Goal: Contribute content: Contribute content

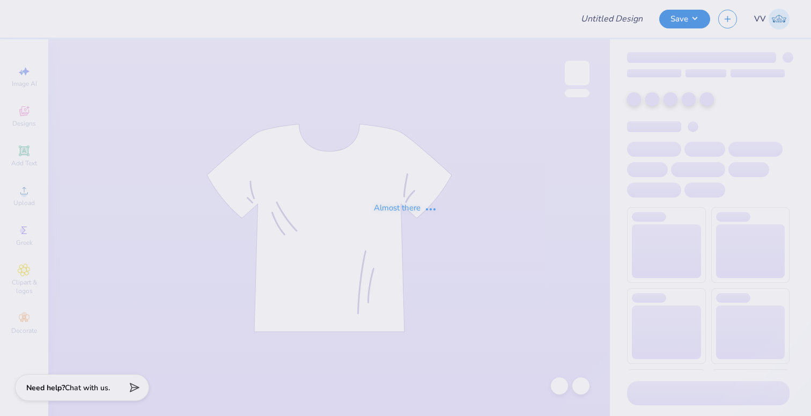
type input "DG - Fall Court"
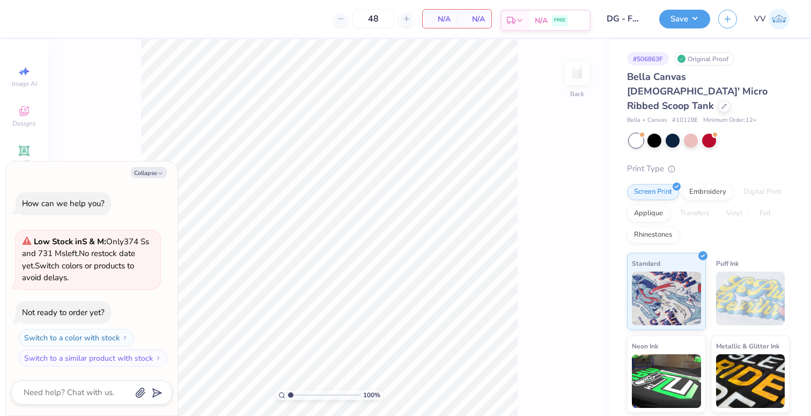
type textarea "x"
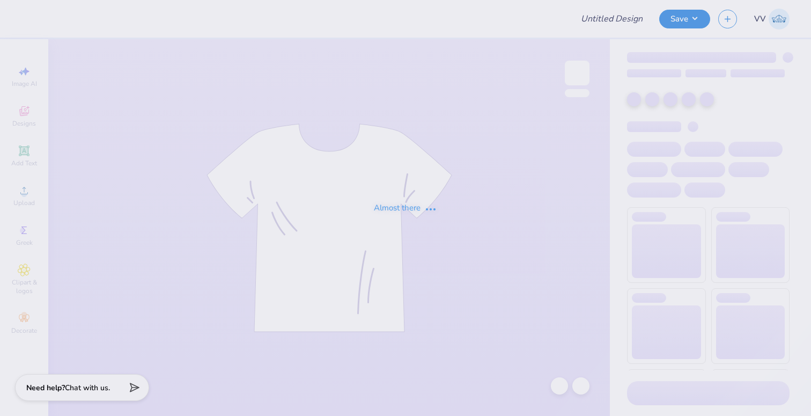
type input "DG - Fall Court"
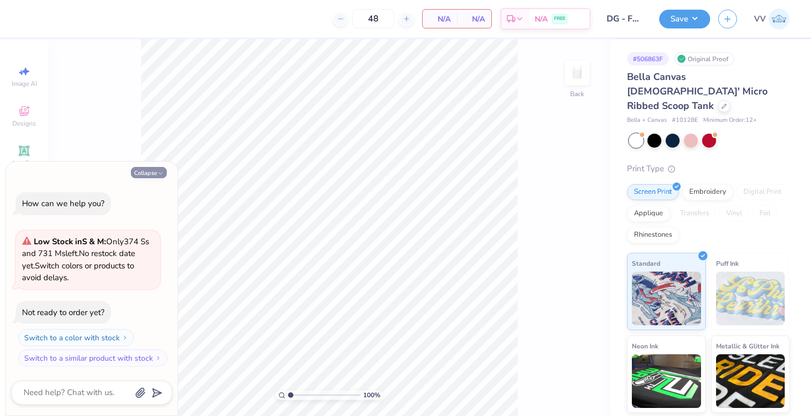
click at [141, 171] on button "Collapse" at bounding box center [149, 172] width 36 height 11
type textarea "x"
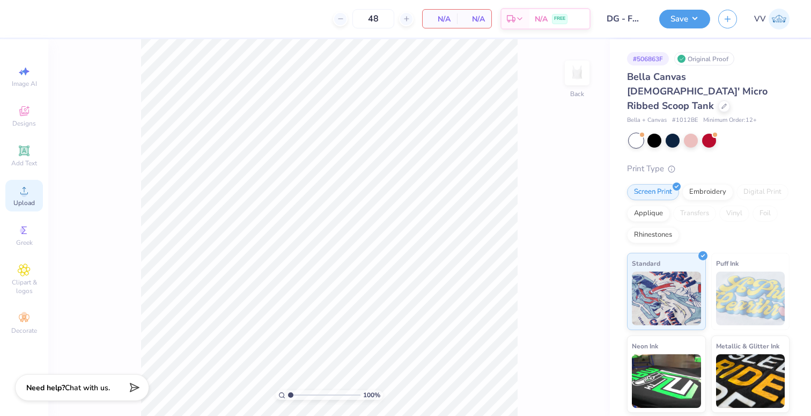
click at [28, 196] on icon at bounding box center [24, 190] width 13 height 13
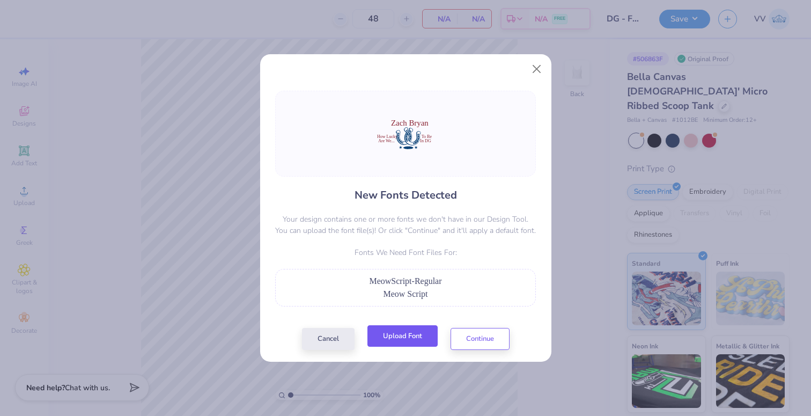
click at [401, 329] on button "Upload Font" at bounding box center [403, 336] width 70 height 22
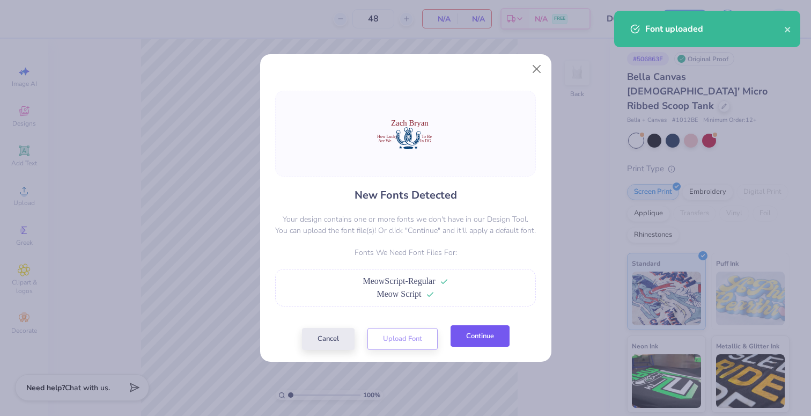
click at [479, 341] on button "Continue" at bounding box center [480, 336] width 59 height 22
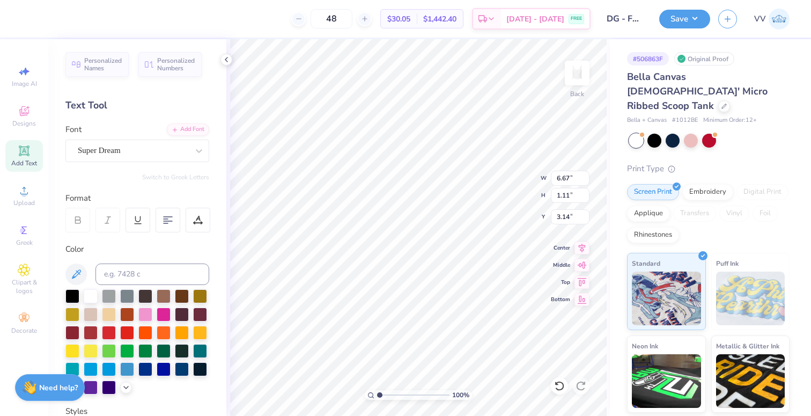
type input "3.04"
click at [128, 151] on div "Super Dream" at bounding box center [133, 150] width 113 height 17
click at [196, 121] on div "Personalized Names Personalized Numbers Text Tool Add Font Font Super Dream Swi…" at bounding box center [137, 227] width 178 height 377
click at [193, 128] on div "Add Font" at bounding box center [188, 128] width 42 height 12
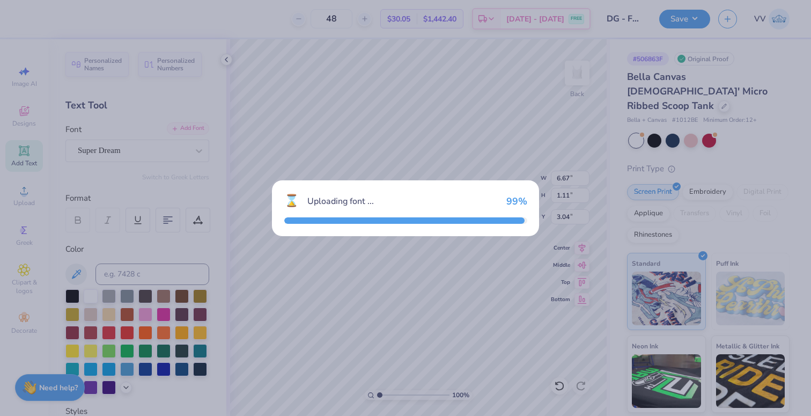
type input "5.56"
type input "1.41"
type input "2.89"
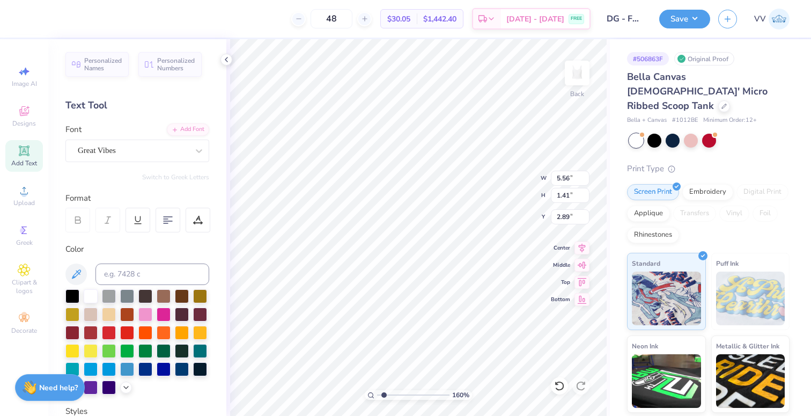
type input "1.58"
click at [384, 394] on input "range" at bounding box center [413, 395] width 72 height 10
type input "2.82"
type input "6.29"
type input "3.58"
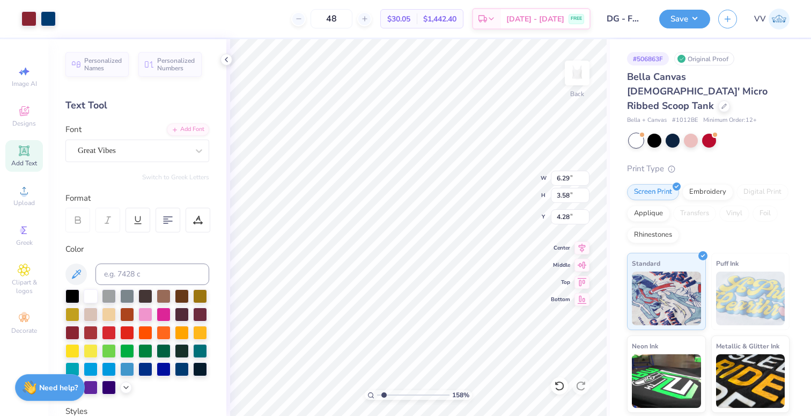
type input "2.00"
type input "3.23"
click at [87, 153] on div "Super Dream" at bounding box center [133, 150] width 113 height 17
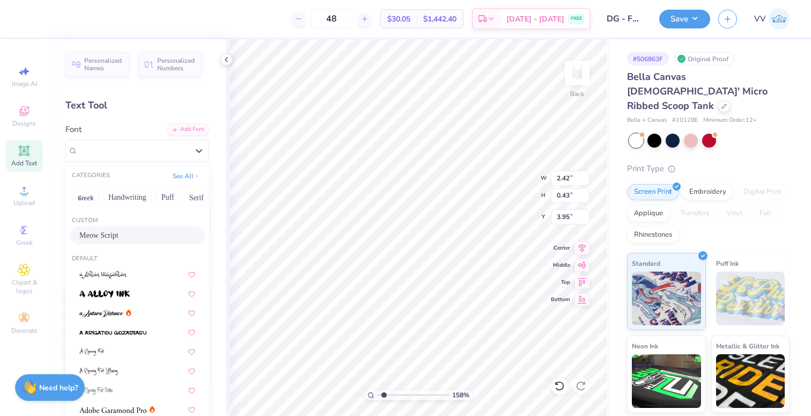
drag, startPoint x: 113, startPoint y: 234, endPoint x: 202, endPoint y: 268, distance: 95.1
click at [113, 234] on span "Meow Script" at bounding box center [98, 235] width 39 height 11
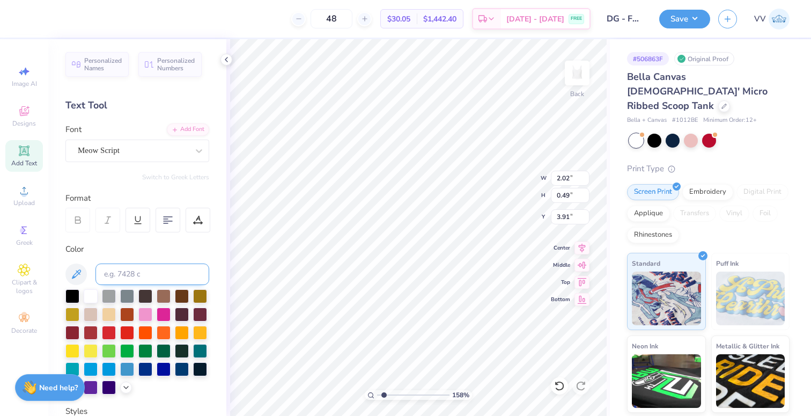
type input "2.02"
type input "0.49"
type input "3.91"
click at [94, 150] on div "Super Dream" at bounding box center [133, 150] width 113 height 17
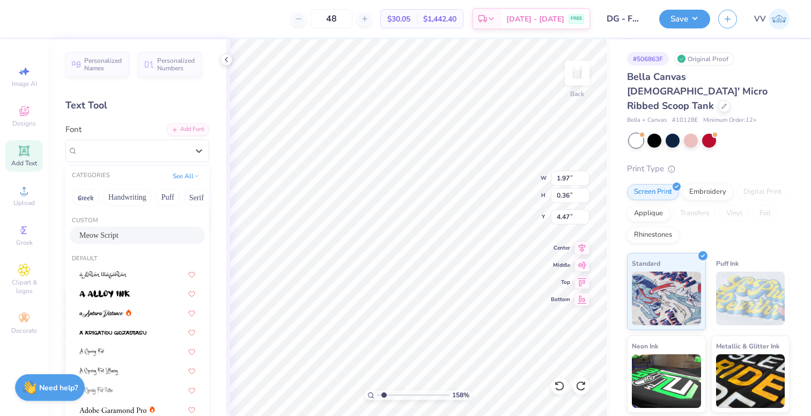
click at [93, 236] on span "Meow Script" at bounding box center [98, 235] width 39 height 11
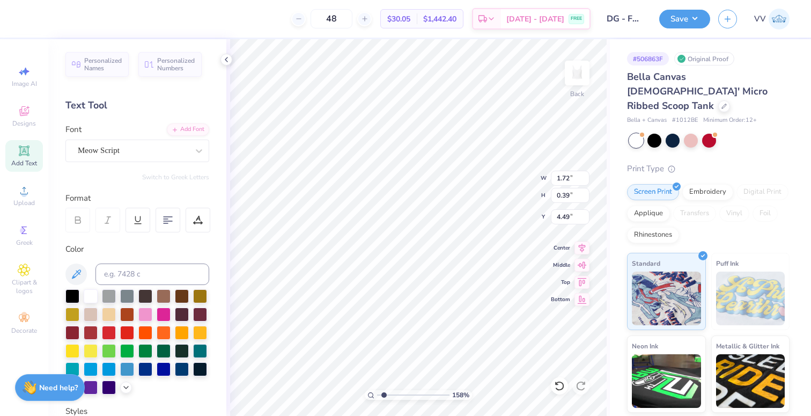
type input "1.72"
type input "0.39"
type input "4.49"
type input "1.23"
type input "0.36"
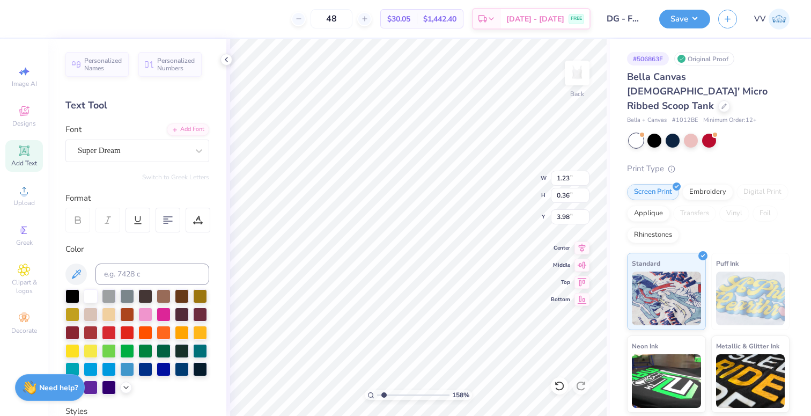
type input "3.95"
drag, startPoint x: 123, startPoint y: 157, endPoint x: 126, endPoint y: 165, distance: 8.0
click at [123, 157] on div at bounding box center [133, 150] width 111 height 14
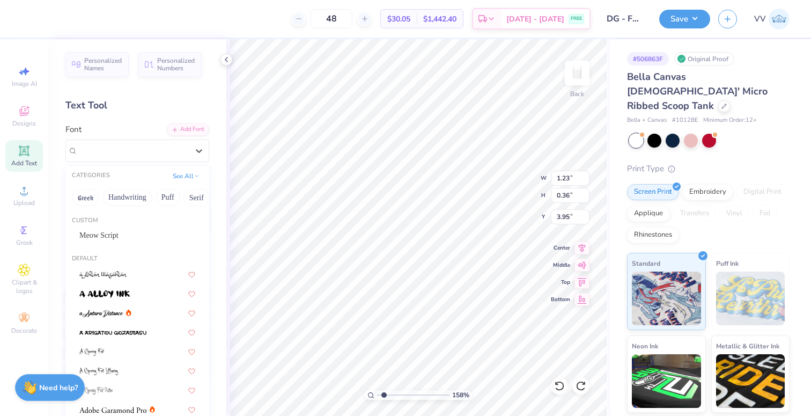
click at [120, 224] on div "Custom" at bounding box center [137, 220] width 144 height 9
click at [119, 227] on div "Meow Script" at bounding box center [137, 235] width 135 height 18
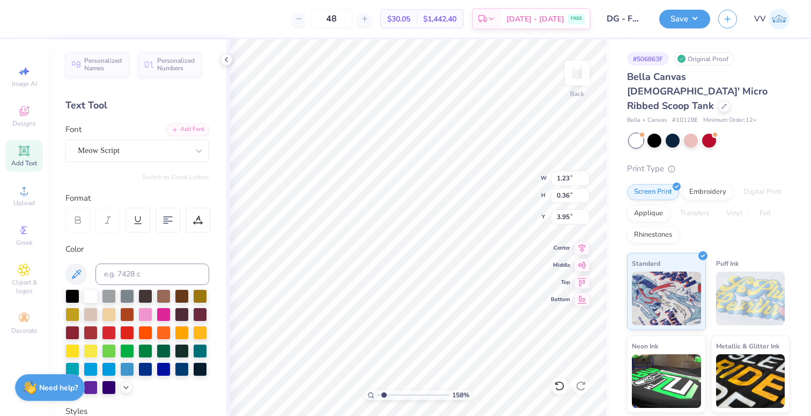
type input "1.25"
type input "0.37"
type input "3.97"
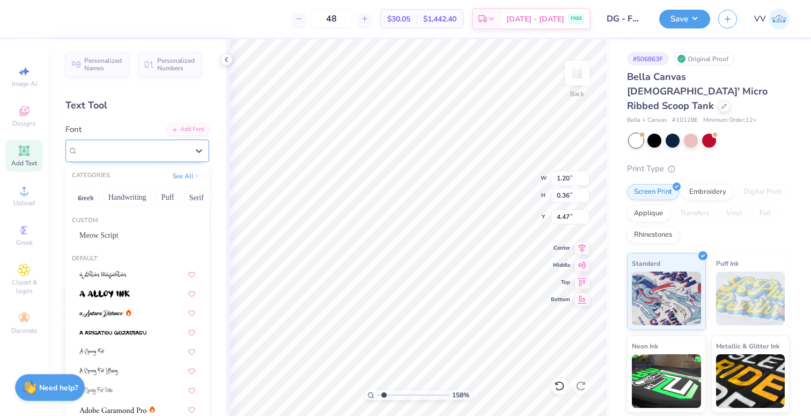
drag, startPoint x: 114, startPoint y: 159, endPoint x: 115, endPoint y: 187, distance: 27.4
click at [114, 159] on div "Super Dream" at bounding box center [137, 151] width 144 height 23
click at [112, 228] on div "Meow Script" at bounding box center [137, 235] width 135 height 18
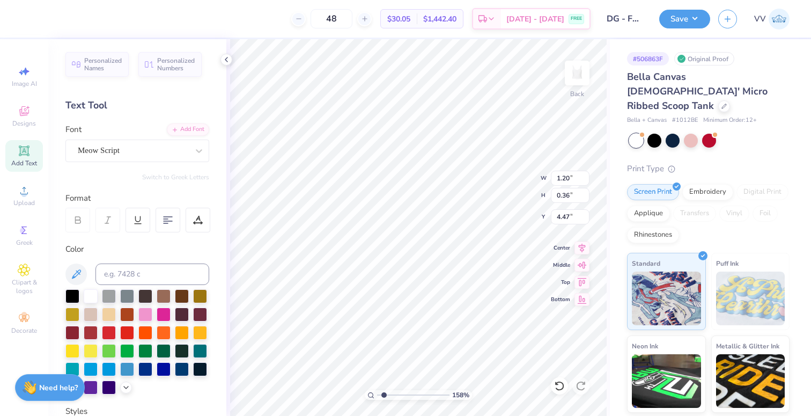
type input "1.53"
type input "0.47"
type input "4.45"
type input "1.4"
click at [382, 395] on input "range" at bounding box center [413, 395] width 72 height 10
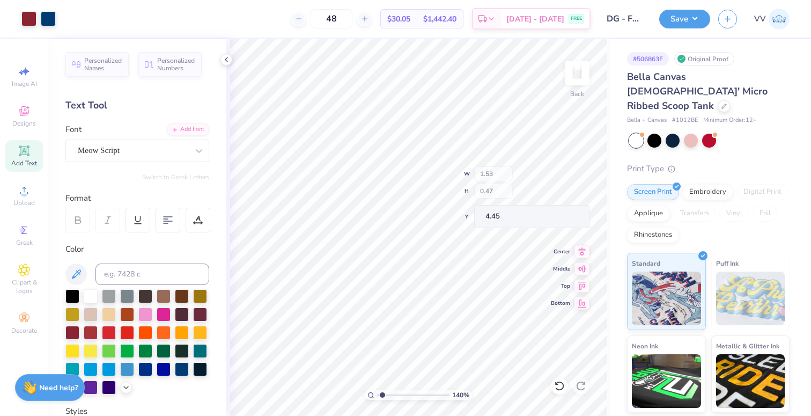
type input "2.02"
type input "0.97"
type input "3.99"
drag, startPoint x: 379, startPoint y: 395, endPoint x: 378, endPoint y: 390, distance: 5.4
click at [378, 395] on input "range" at bounding box center [413, 395] width 72 height 10
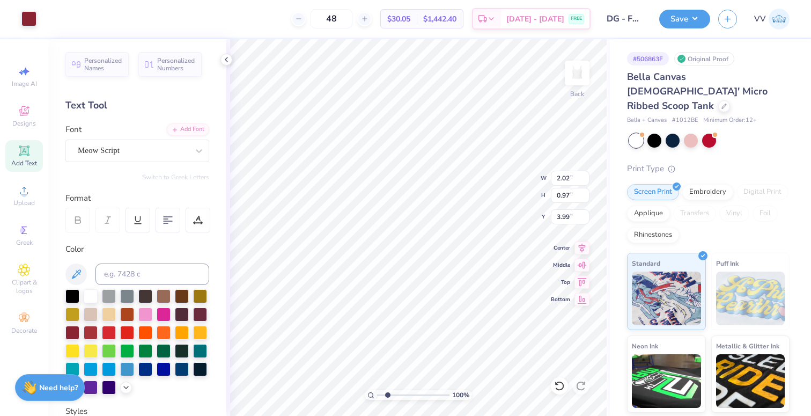
type input "2.11"
click at [387, 397] on input "range" at bounding box center [413, 395] width 72 height 10
type input "4.56"
type input "2.96"
drag, startPoint x: 386, startPoint y: 395, endPoint x: 394, endPoint y: 392, distance: 8.5
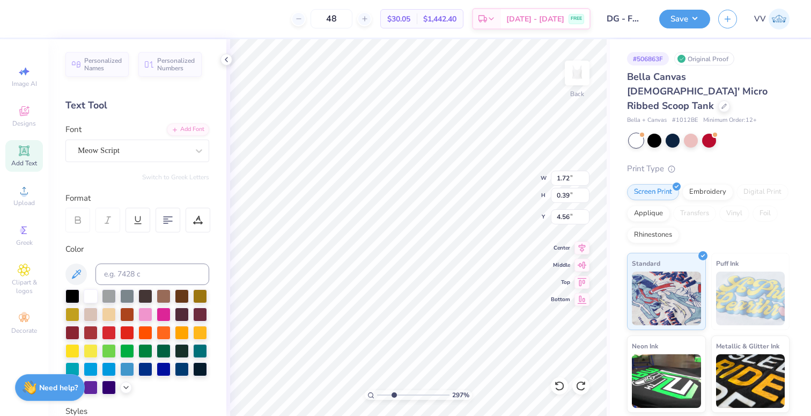
click at [393, 395] on input "range" at bounding box center [413, 395] width 72 height 10
click at [569, 214] on input "4.52" at bounding box center [570, 216] width 39 height 15
type input "4.56"
click at [563, 278] on div "296 % Back W 1.53 1.53 " H 0.47 0.47 " Y 4.45 4.45 " Center Middle Top Bottom" at bounding box center [418, 227] width 384 height 377
type input "4.47"
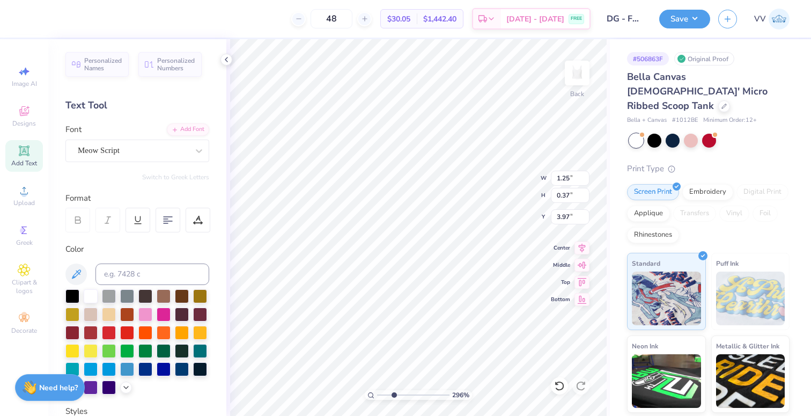
type input "3.99"
type input "1.78"
click at [385, 393] on input "range" at bounding box center [413, 395] width 72 height 10
type input "4.00"
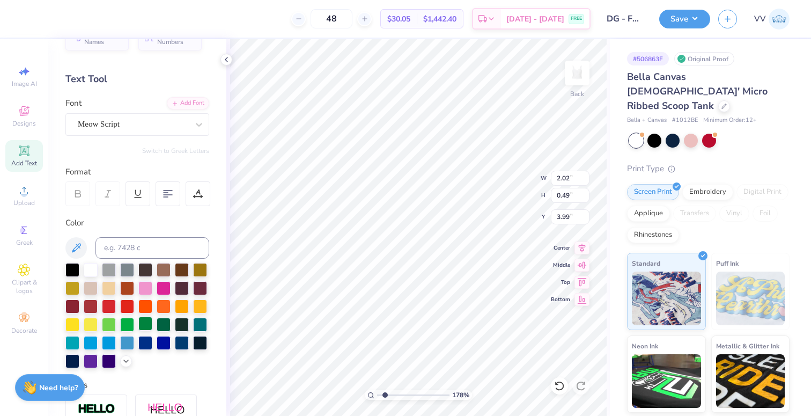
scroll to position [61, 0]
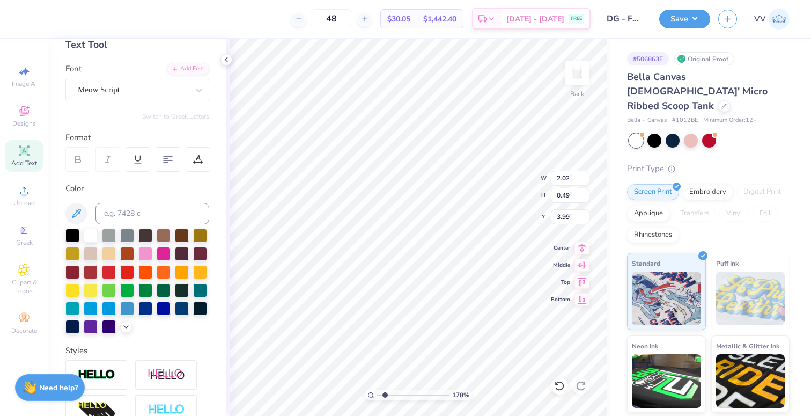
click at [98, 360] on div "Styles" at bounding box center [137, 401] width 144 height 115
drag, startPoint x: 101, startPoint y: 373, endPoint x: 145, endPoint y: 383, distance: 45.0
click at [101, 373] on img at bounding box center [97, 375] width 38 height 12
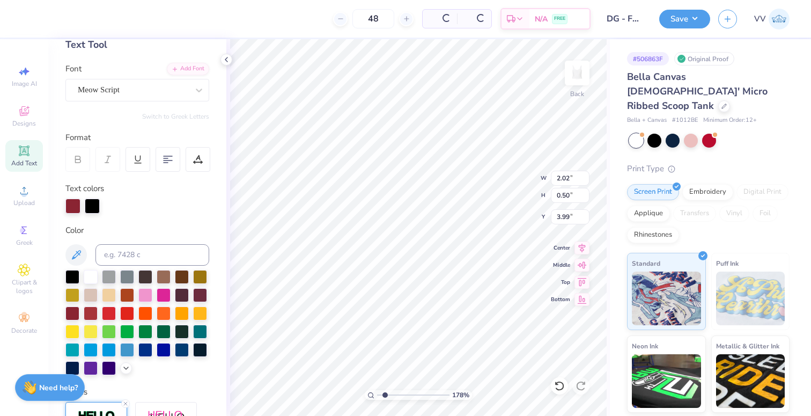
type input "0.50"
click at [94, 206] on div at bounding box center [92, 204] width 15 height 15
click at [136, 252] on input at bounding box center [153, 254] width 114 height 21
type input "202"
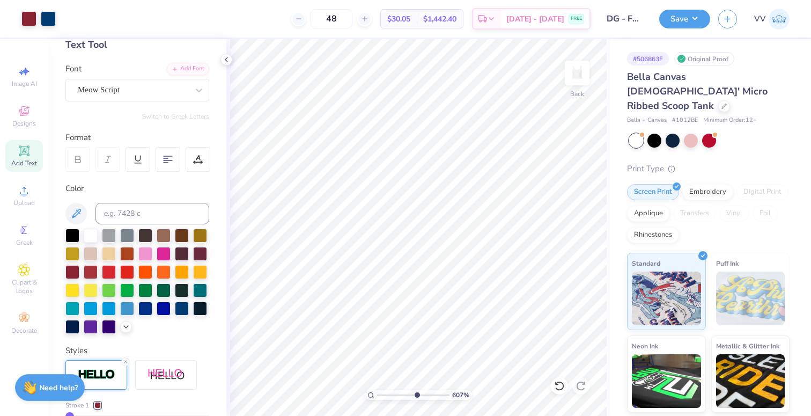
type input "6.02"
drag, startPoint x: 407, startPoint y: 394, endPoint x: 416, endPoint y: 395, distance: 9.2
click at [415, 395] on input "range" at bounding box center [413, 395] width 72 height 10
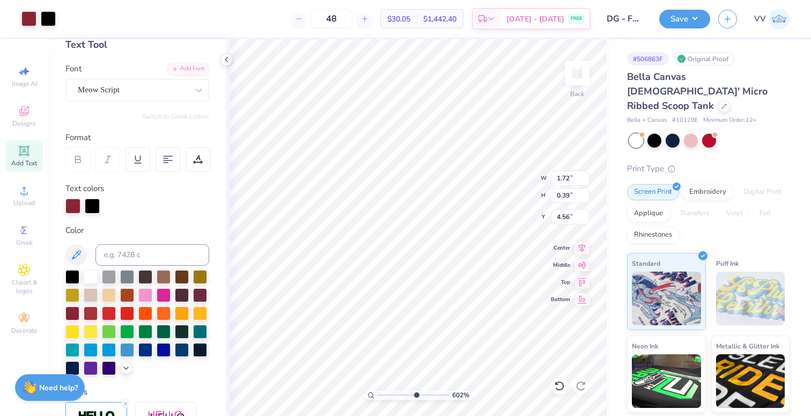
type input "0.40"
click at [89, 209] on div at bounding box center [92, 204] width 15 height 15
click at [111, 254] on input at bounding box center [153, 254] width 114 height 21
type input "202"
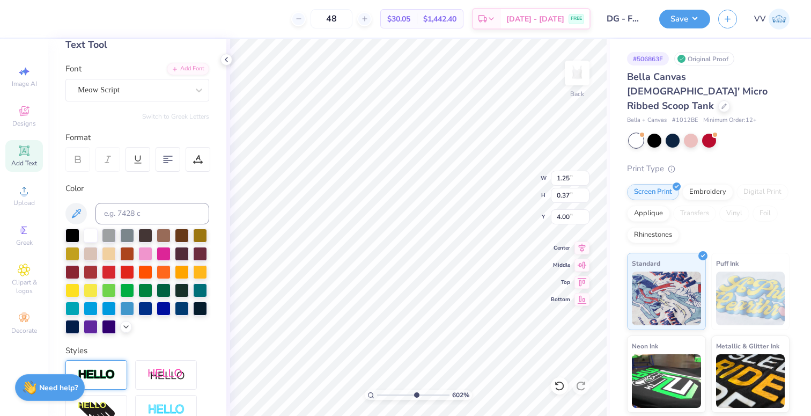
click at [99, 368] on div at bounding box center [96, 375] width 62 height 30
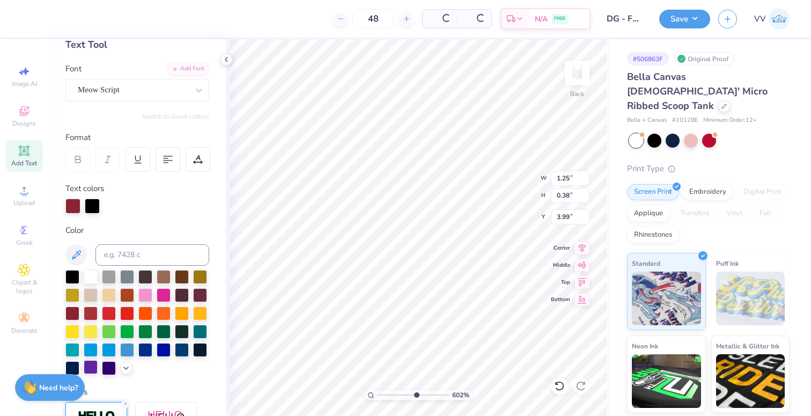
type input "0.38"
type input "3.99"
click at [94, 207] on div at bounding box center [92, 204] width 15 height 15
click at [109, 254] on input at bounding box center [153, 254] width 114 height 21
type input "202"
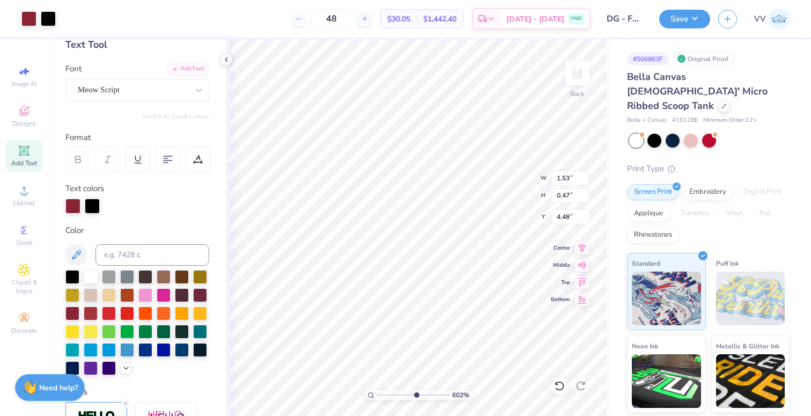
type input "1.54"
click at [90, 208] on div at bounding box center [92, 204] width 15 height 15
click at [119, 267] on div "Color" at bounding box center [137, 299] width 144 height 151
click at [122, 256] on input at bounding box center [153, 254] width 114 height 21
type input "202"
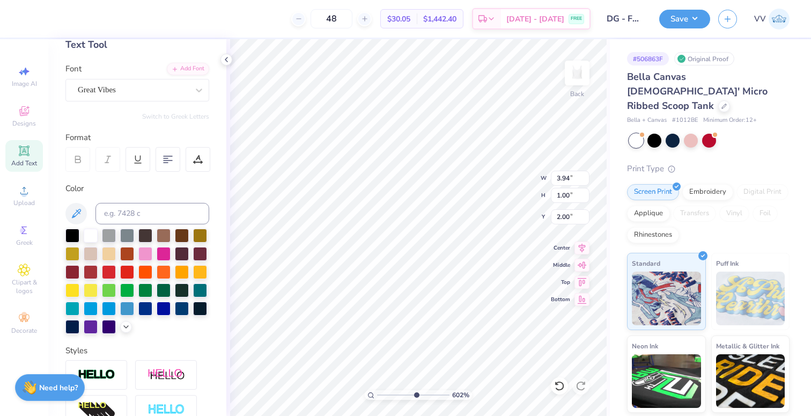
click at [103, 378] on img at bounding box center [97, 375] width 38 height 12
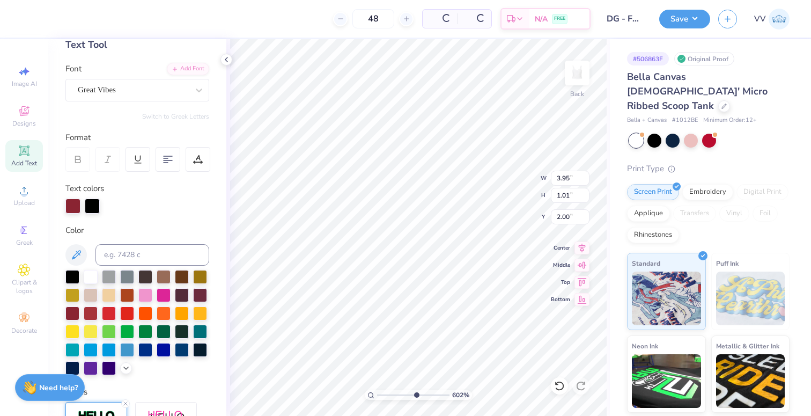
type input "3.95"
type input "1.01"
click at [94, 206] on div at bounding box center [92, 204] width 15 height 15
click at [118, 250] on input at bounding box center [153, 254] width 114 height 21
type input "202"
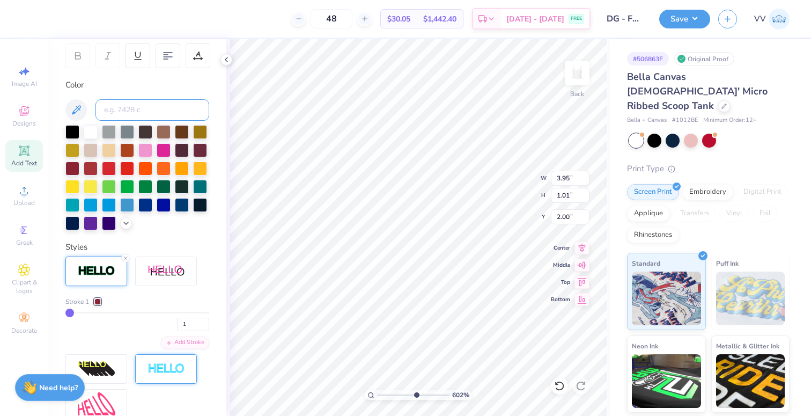
scroll to position [167, 0]
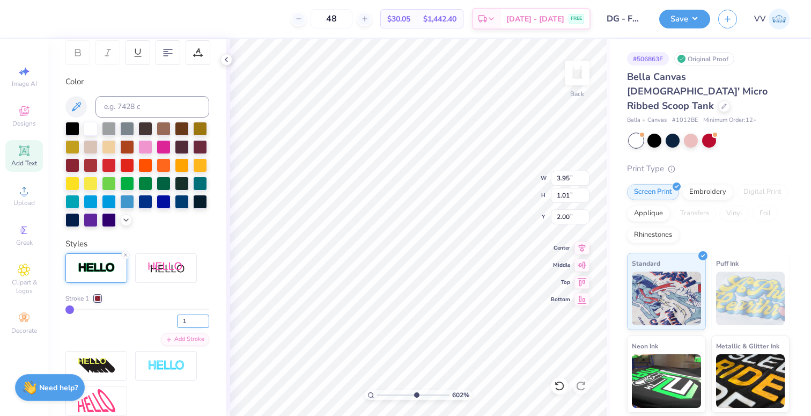
click at [204, 320] on input "1" at bounding box center [193, 320] width 32 height 13
type input "2"
click at [204, 319] on input "2" at bounding box center [193, 320] width 32 height 13
type input "2"
type input "3.96"
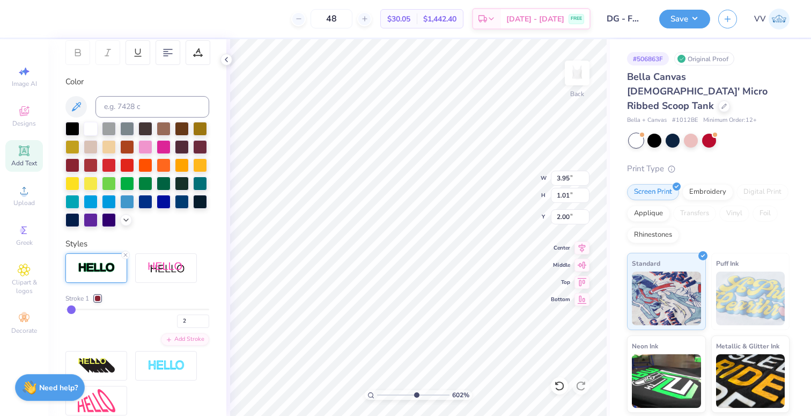
type input "1.02"
type input "1.99"
type input "1"
click at [205, 324] on input "1" at bounding box center [193, 320] width 32 height 13
type input "1"
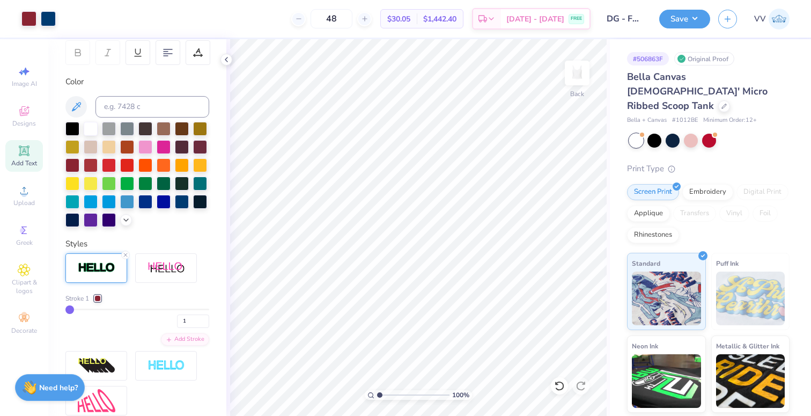
drag, startPoint x: 402, startPoint y: 397, endPoint x: 369, endPoint y: 398, distance: 33.3
click at [368, 398] on div "100 %" at bounding box center [418, 395] width 107 height 10
drag, startPoint x: 392, startPoint y: 395, endPoint x: 414, endPoint y: 390, distance: 22.3
type input "2.11"
click at [387, 395] on input "range" at bounding box center [413, 395] width 72 height 10
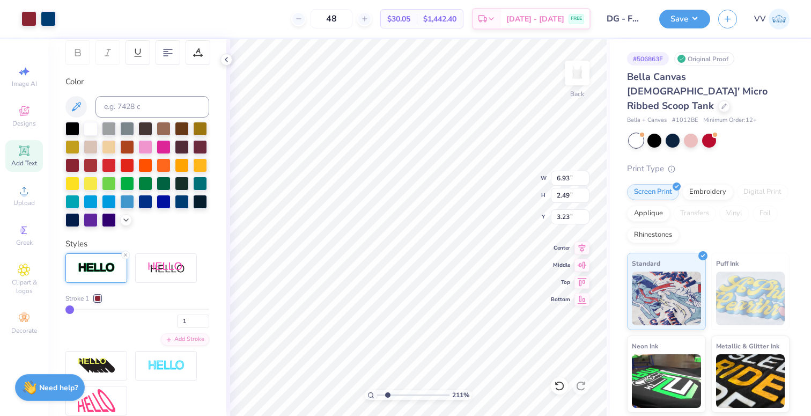
type input "3.01"
type input "3.02"
drag, startPoint x: 390, startPoint y: 395, endPoint x: 396, endPoint y: 394, distance: 6.1
click at [394, 394] on input "range" at bounding box center [413, 395] width 72 height 10
type input "2.93"
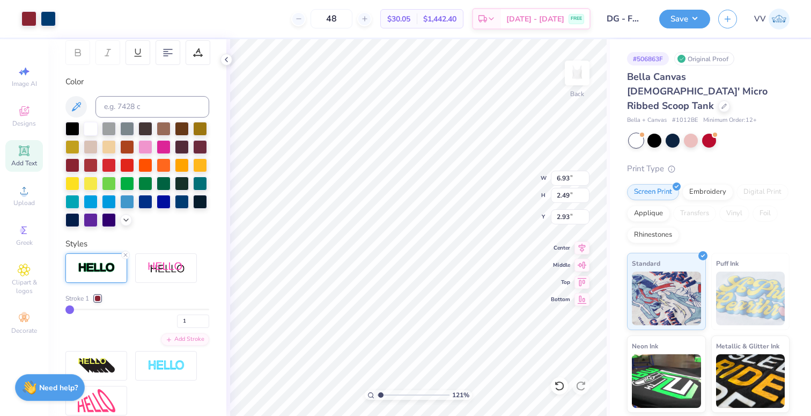
drag, startPoint x: 381, startPoint y: 394, endPoint x: 392, endPoint y: 391, distance: 11.4
type input "1.18"
click at [380, 395] on input "range" at bounding box center [413, 395] width 72 height 10
click at [570, 177] on input "6.93" at bounding box center [570, 178] width 39 height 15
type input "7.00"
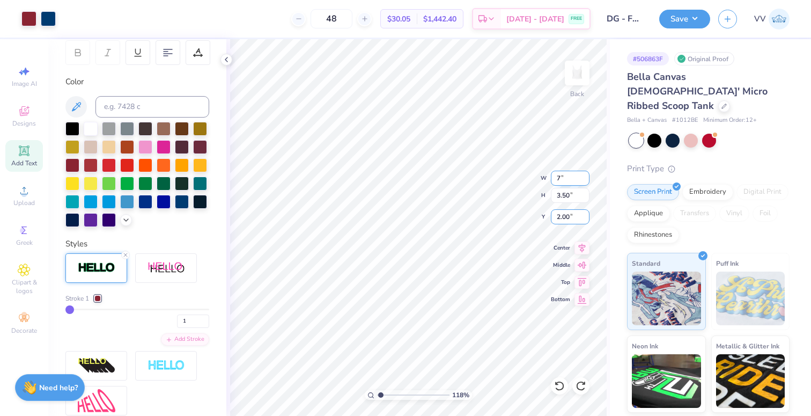
type input "3.54"
type input "1.50"
type input "1.68"
drag, startPoint x: 383, startPoint y: 394, endPoint x: 391, endPoint y: 392, distance: 8.3
click at [384, 393] on input "range" at bounding box center [413, 395] width 72 height 10
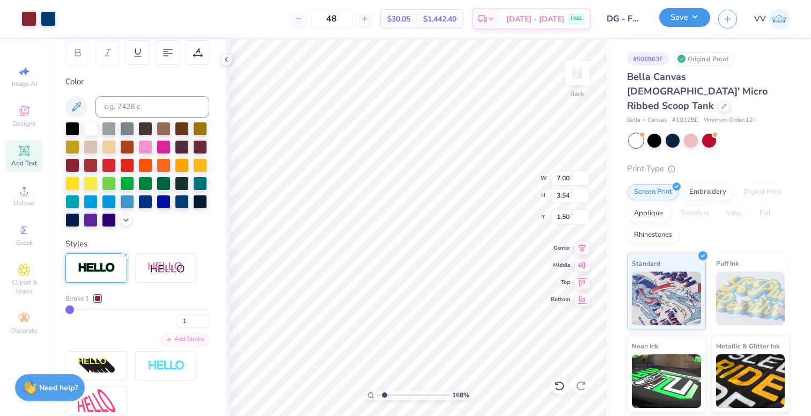
click at [677, 20] on button "Save" at bounding box center [684, 17] width 51 height 19
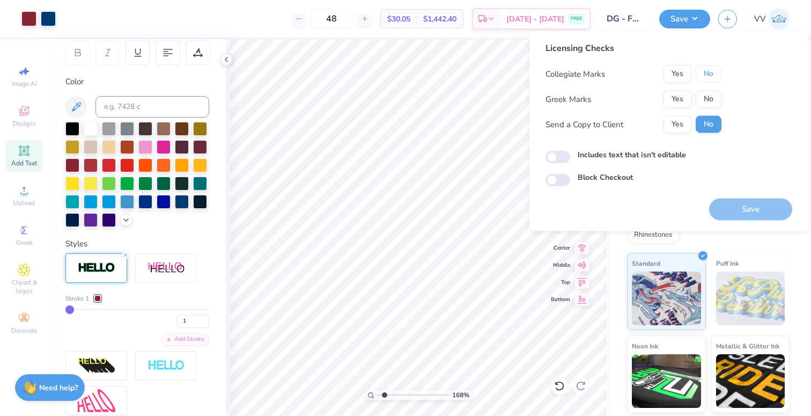
drag, startPoint x: 708, startPoint y: 74, endPoint x: 693, endPoint y: 85, distance: 18.4
click at [706, 74] on button "No" at bounding box center [709, 73] width 26 height 17
click at [683, 97] on button "Yes" at bounding box center [678, 99] width 28 height 17
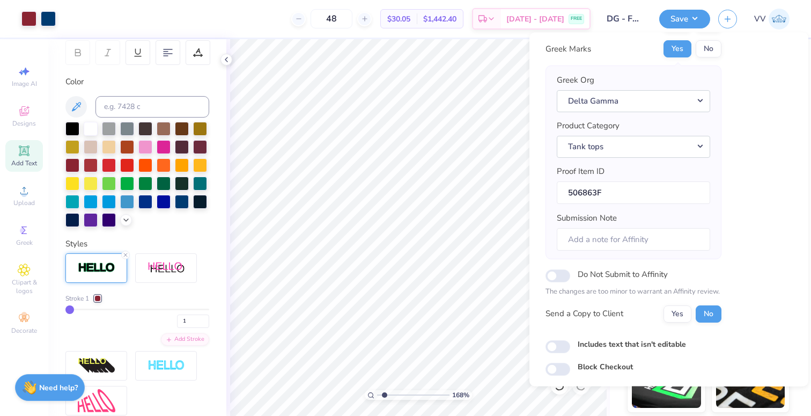
scroll to position [86, 0]
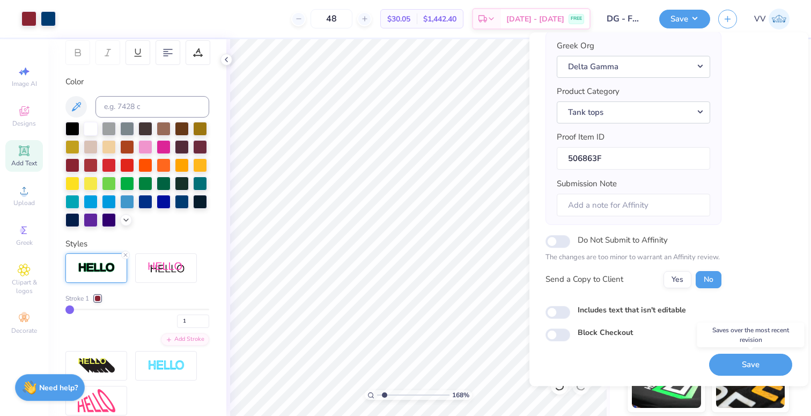
click at [747, 365] on button "Save" at bounding box center [750, 365] width 83 height 22
